Goal: Task Accomplishment & Management: Complete application form

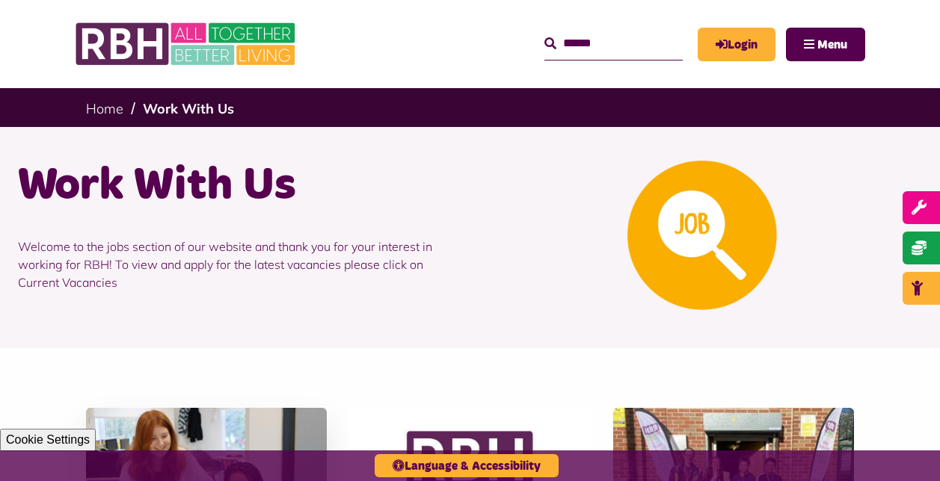
scroll to position [415, 0]
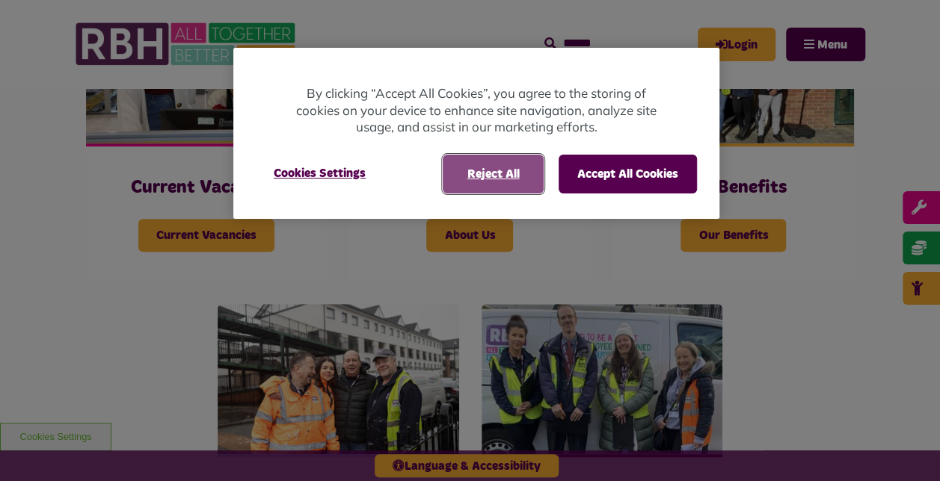
click at [505, 172] on button "Reject All" at bounding box center [493, 174] width 101 height 39
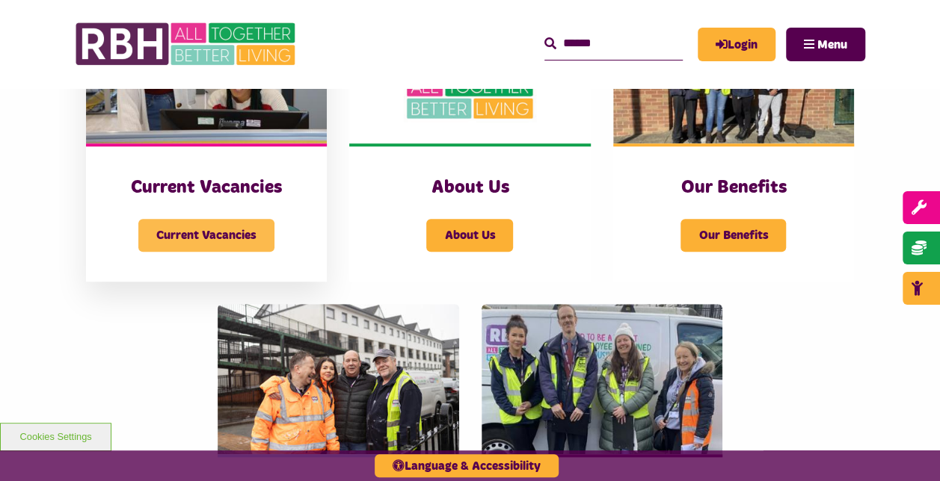
click at [182, 223] on span "Current Vacancies" at bounding box center [206, 235] width 136 height 33
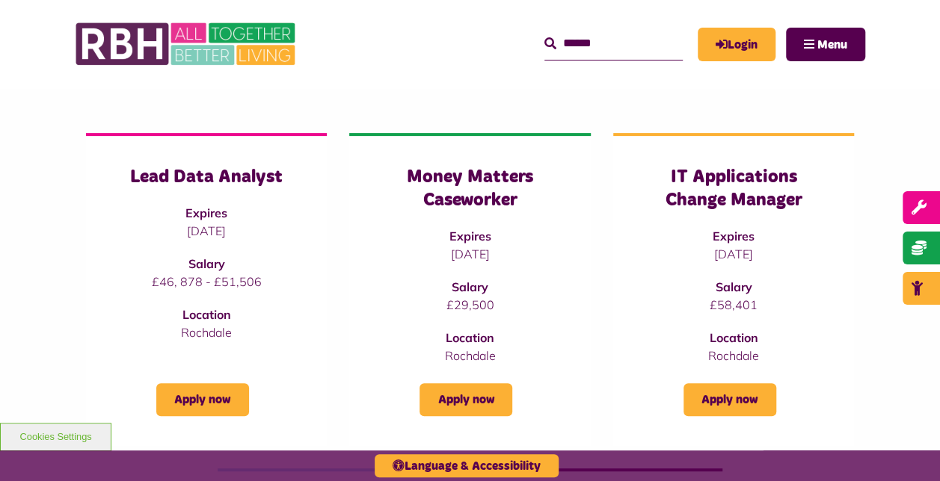
scroll to position [191, 0]
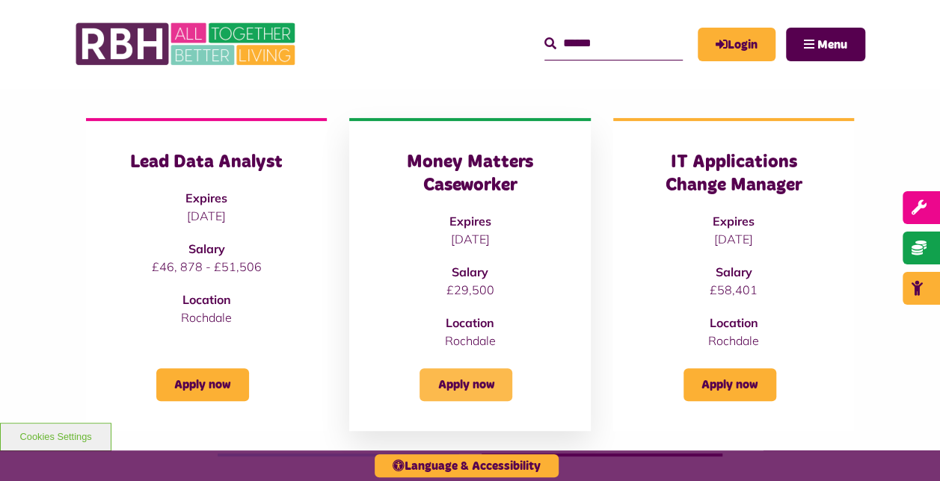
click at [482, 384] on link "Apply now" at bounding box center [465, 385] width 93 height 33
